Goal: Information Seeking & Learning: Learn about a topic

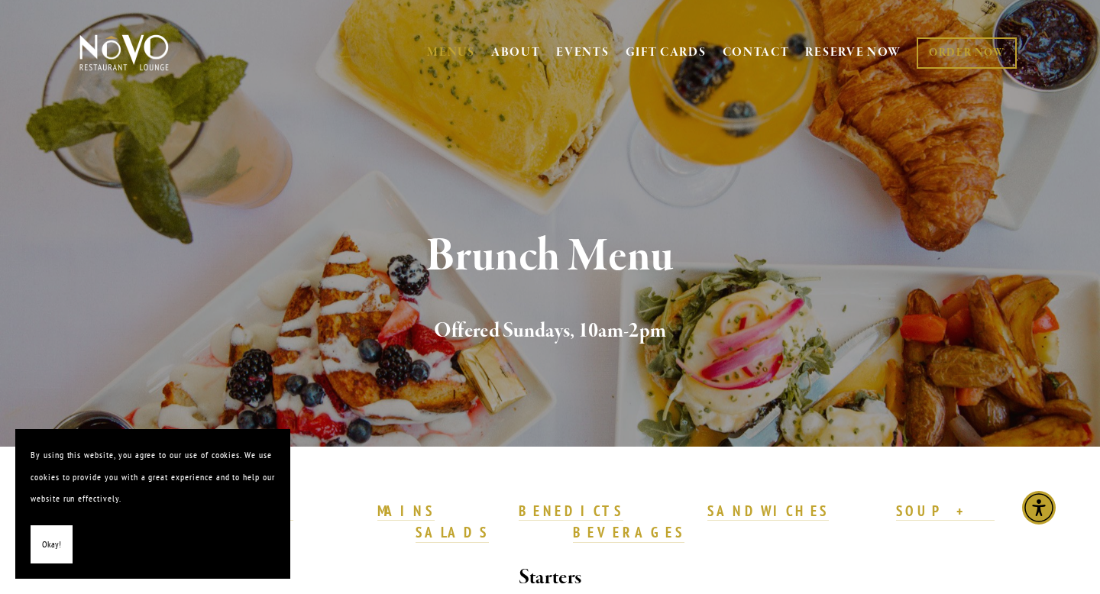
click at [62, 541] on button "Okay!" at bounding box center [52, 544] width 42 height 39
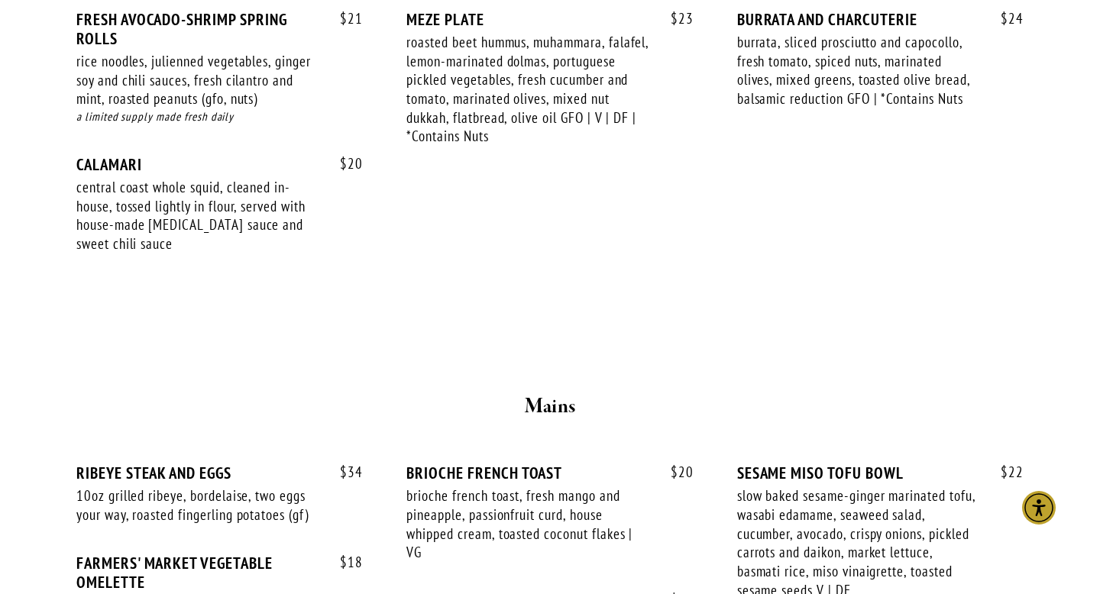
scroll to position [908, 0]
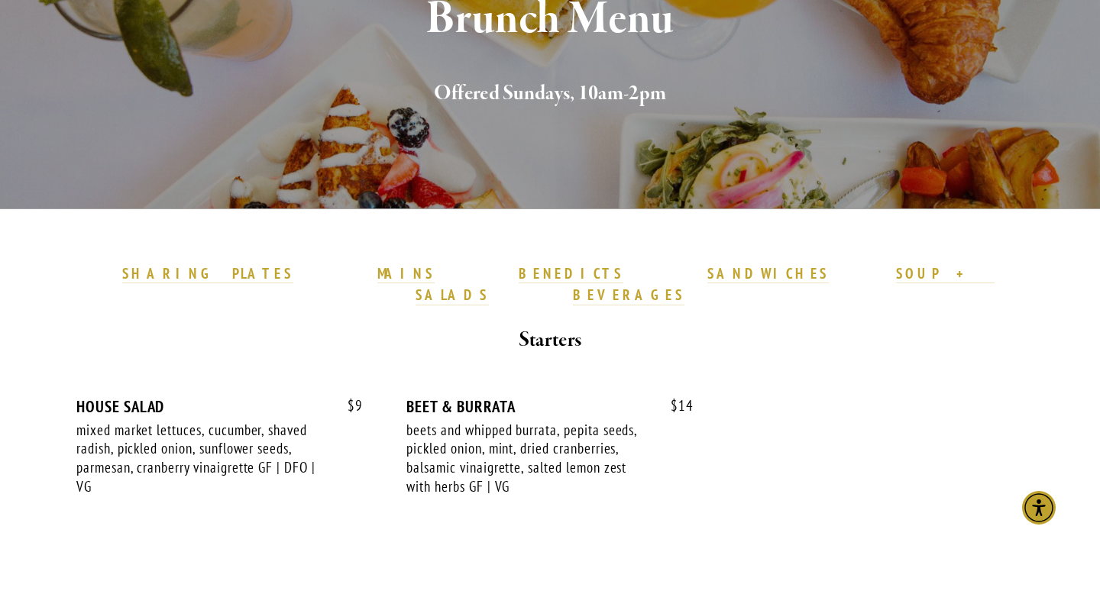
scroll to position [236, 0]
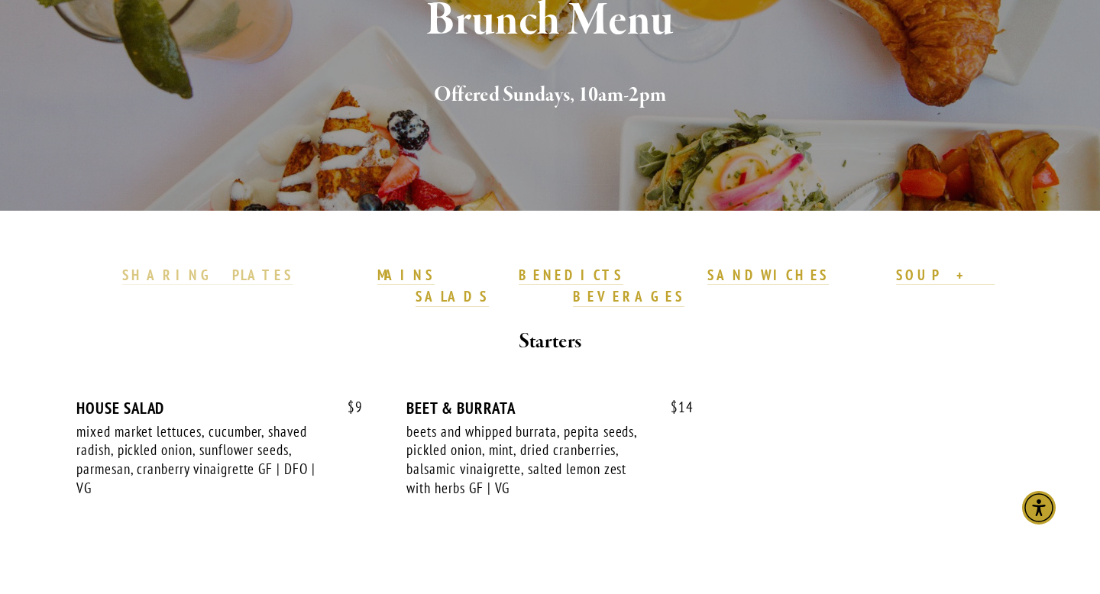
click at [293, 271] on strong "SHARING PLATES" at bounding box center [207, 275] width 171 height 18
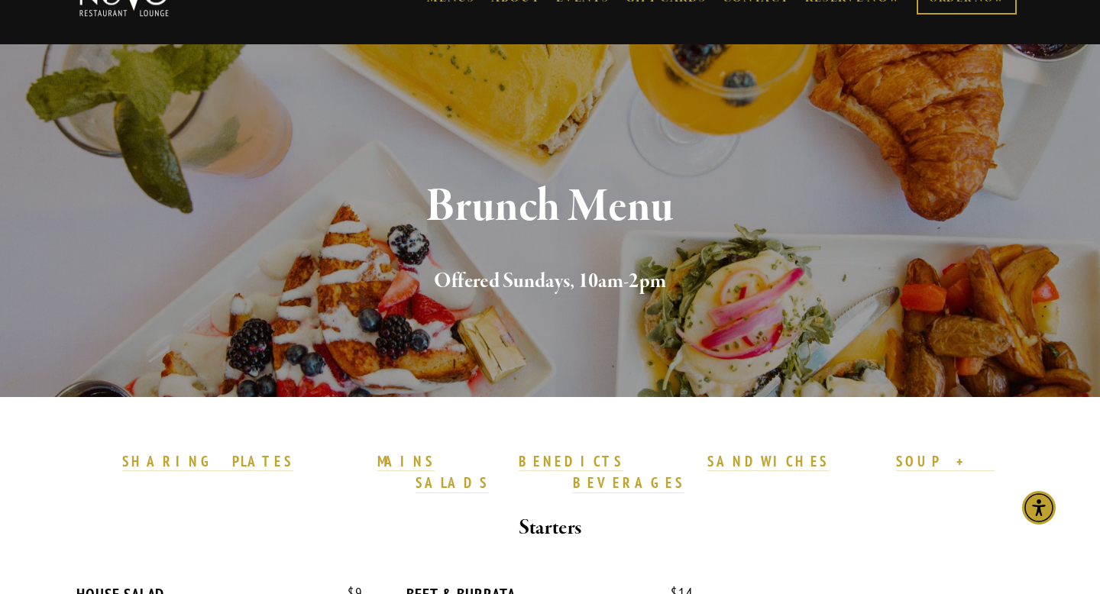
scroll to position [51, 0]
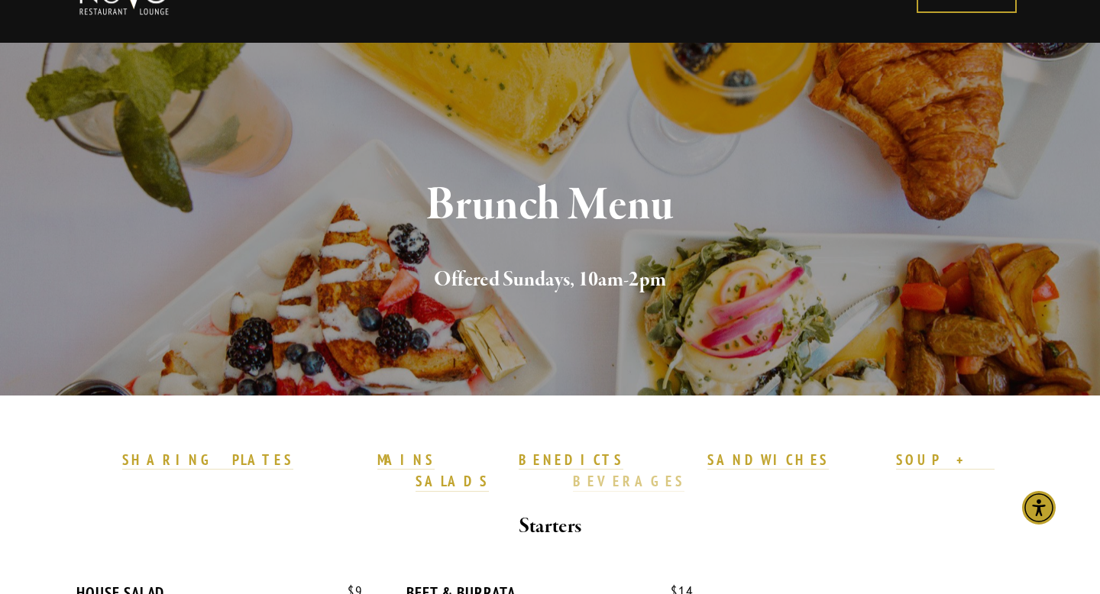
click at [684, 472] on strong "BEVERAGES" at bounding box center [628, 481] width 111 height 18
